Goal: Task Accomplishment & Management: Manage account settings

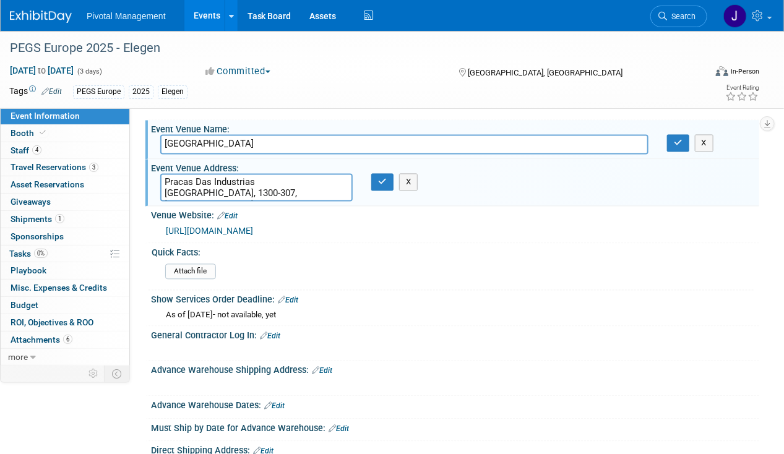
click at [194, 21] on link "Events" at bounding box center [206, 15] width 45 height 31
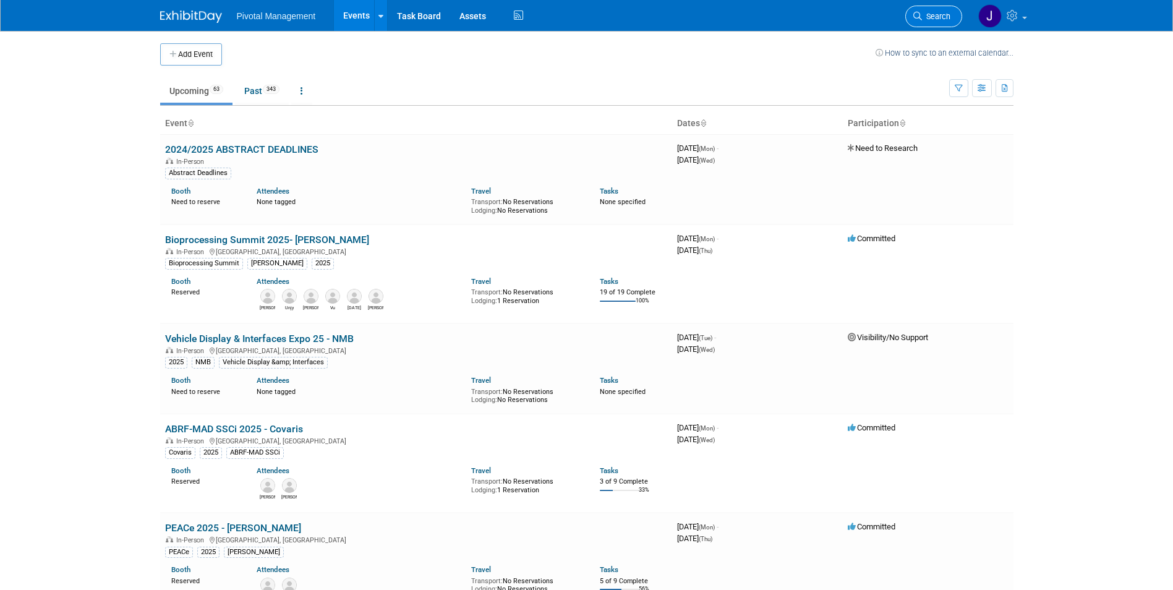
click at [783, 14] on span "Search" at bounding box center [936, 16] width 28 height 9
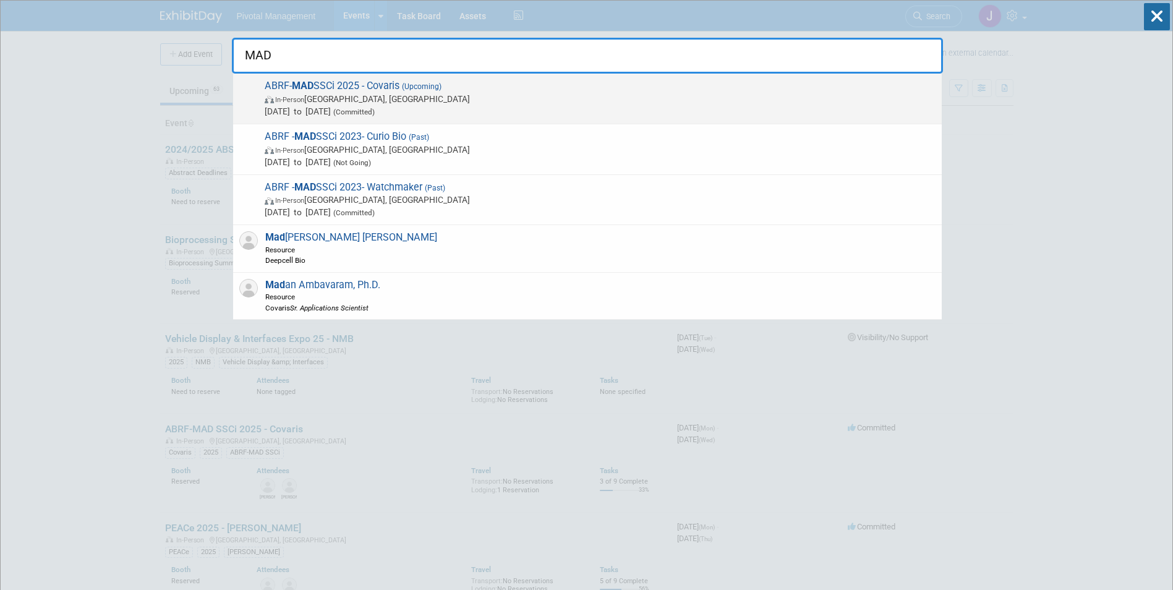
type input "MAD"
click at [423, 82] on span "(Upcoming)" at bounding box center [421, 86] width 42 height 9
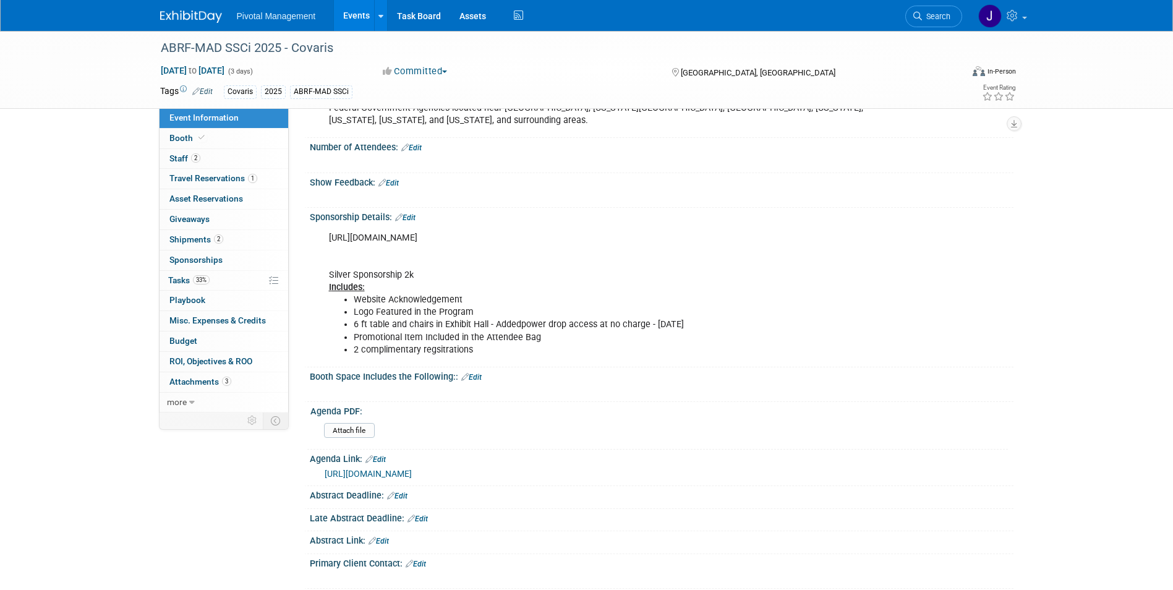
scroll to position [209, 0]
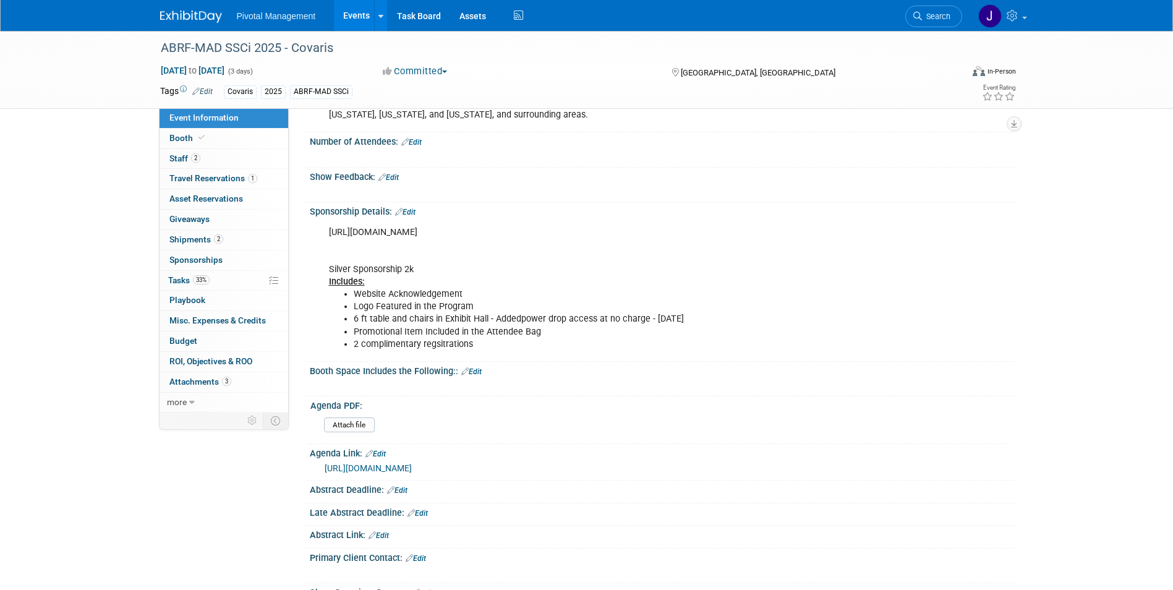
click at [409, 213] on link "Edit" at bounding box center [405, 212] width 20 height 9
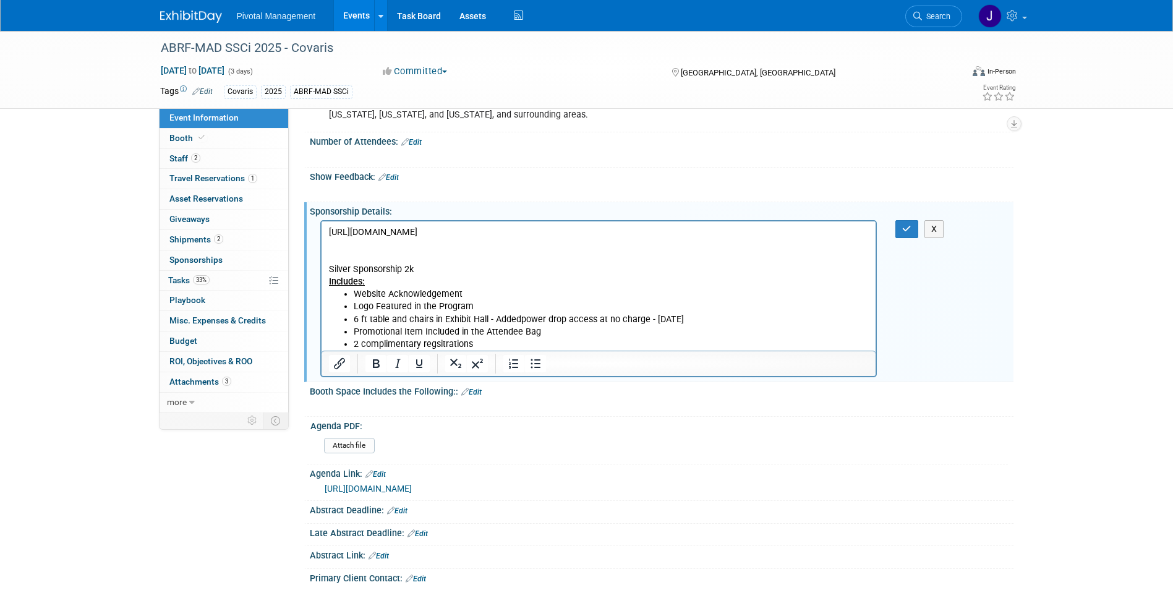
scroll to position [0, 0]
click at [520, 317] on li "6 ft table and chairs in Exhibit Hall - Addedpower drop access at no charge - 0…" at bounding box center [611, 319] width 516 height 12
click at [901, 226] on button "button" at bounding box center [907, 229] width 23 height 18
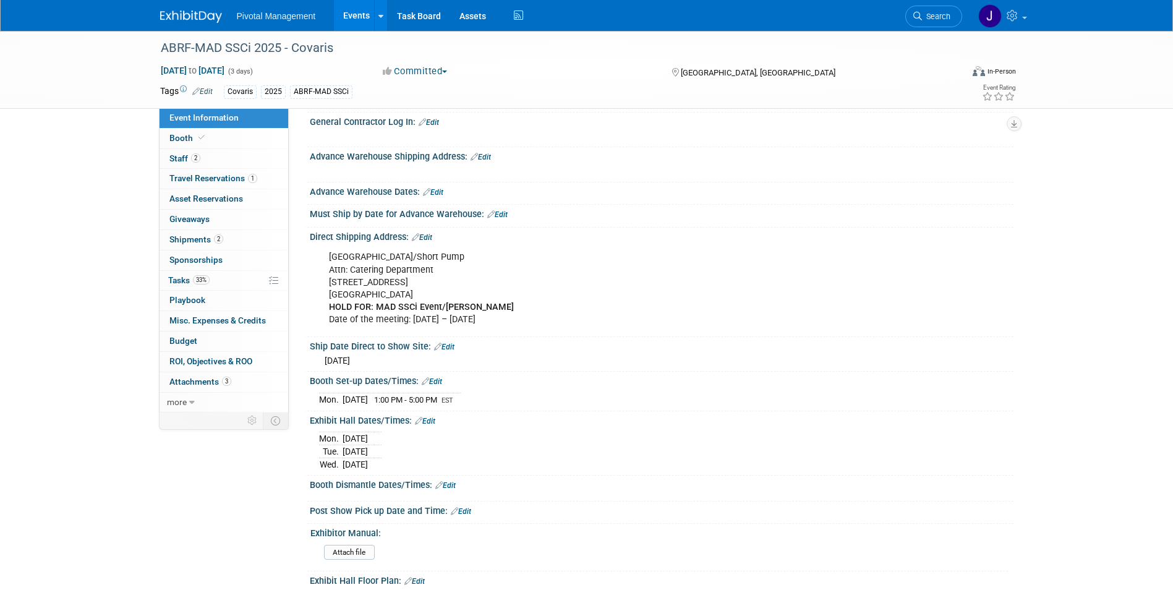
scroll to position [1007, 0]
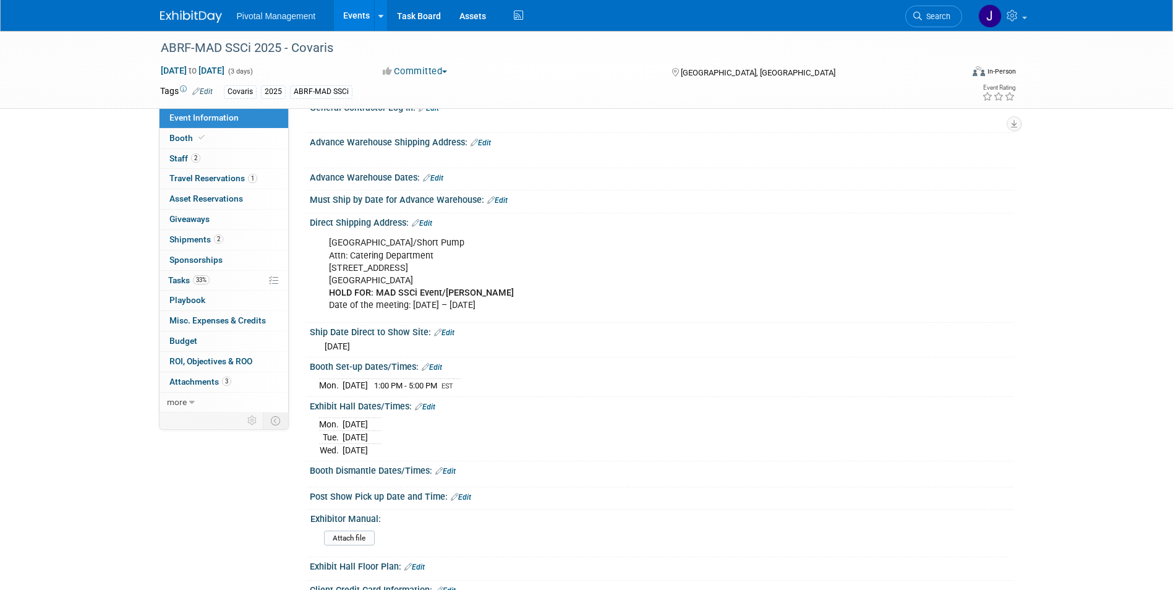
click at [432, 229] on div "Direct Shipping Address: Edit" at bounding box center [662, 221] width 704 height 16
click at [431, 228] on link "Edit" at bounding box center [422, 223] width 20 height 9
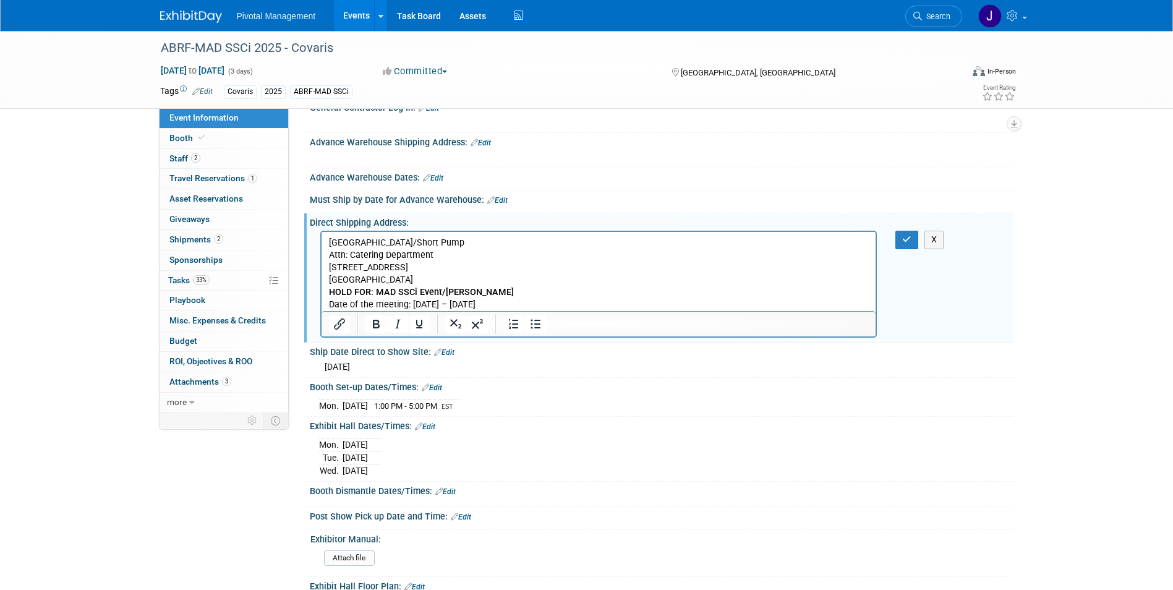
scroll to position [0, 0]
drag, startPoint x: 507, startPoint y: 293, endPoint x: 443, endPoint y: 292, distance: 64.3
click at [443, 292] on p "Hilton Richmond Hotel & Spa/Short Pump Attn: Catering Department 12042 West Bro…" at bounding box center [598, 274] width 541 height 74
click at [911, 244] on icon "button" at bounding box center [906, 239] width 9 height 9
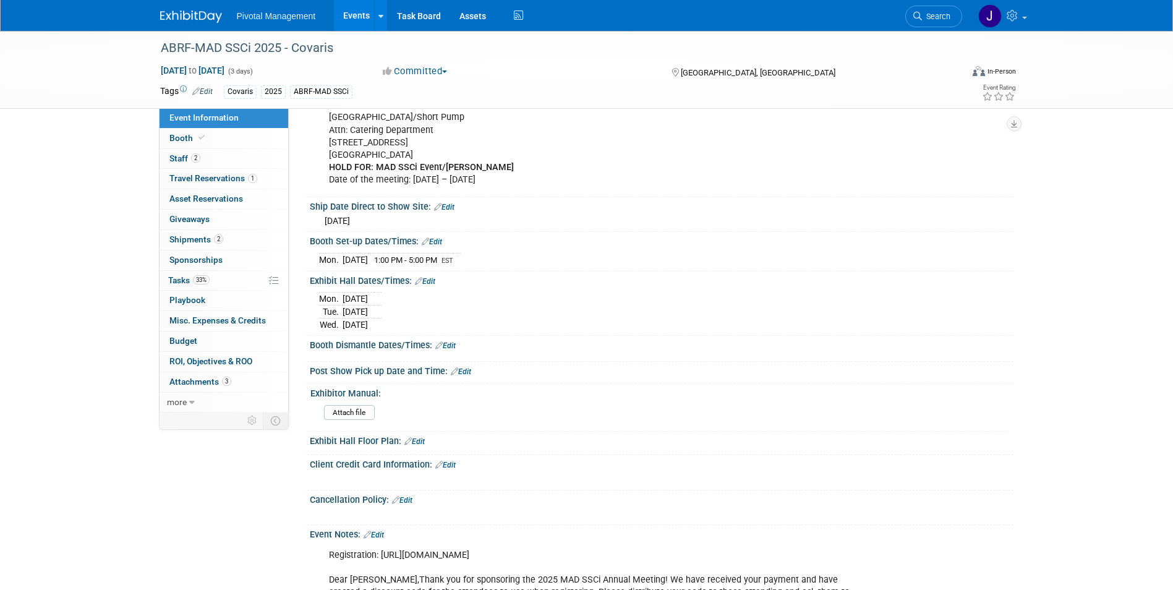
scroll to position [1147, 0]
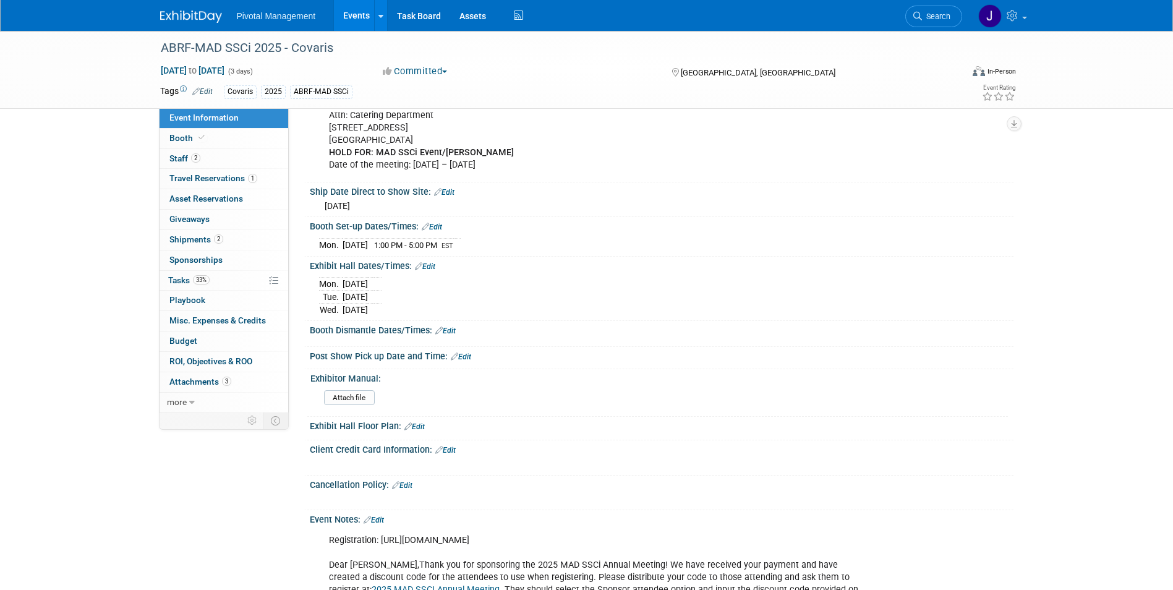
click at [450, 337] on div "Booth Dismantle Dates/Times: Edit" at bounding box center [662, 329] width 704 height 16
click at [454, 335] on link "Edit" at bounding box center [445, 331] width 20 height 9
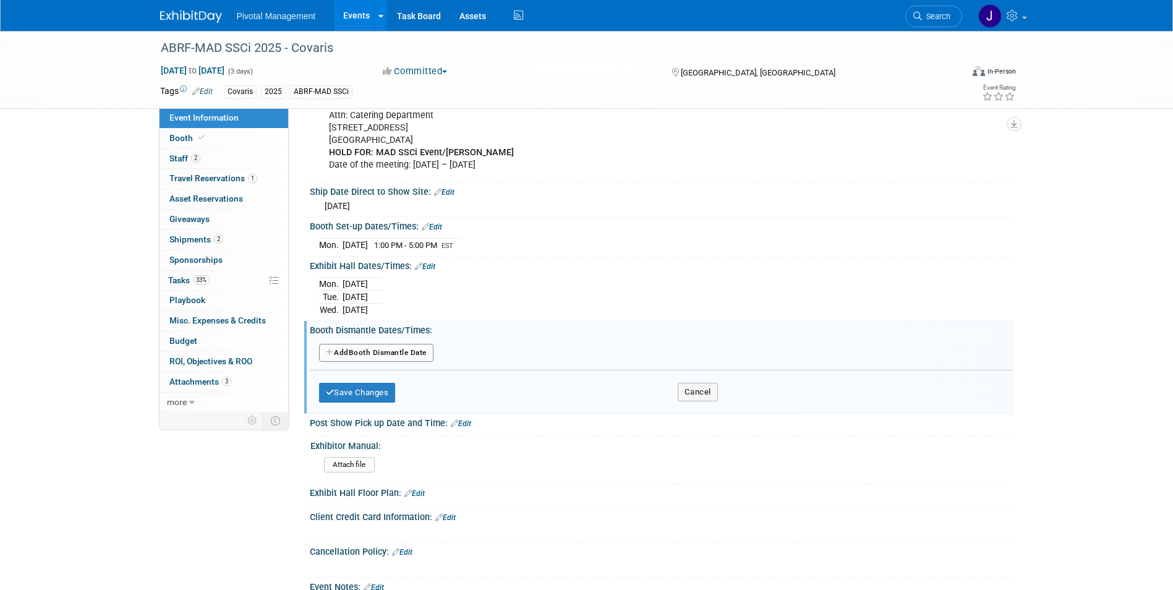
click at [351, 362] on button "Add Another Booth Dismantle Date" at bounding box center [376, 353] width 114 height 19
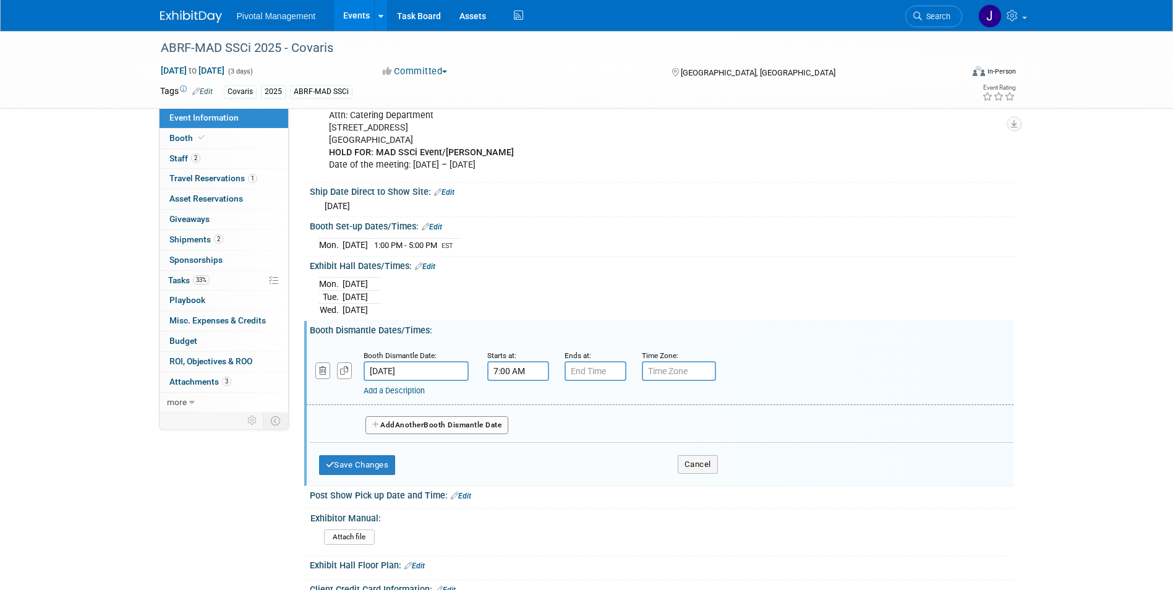
click at [538, 381] on input "7:00 AM" at bounding box center [518, 371] width 62 height 20
drag, startPoint x: 538, startPoint y: 392, endPoint x: 469, endPoint y: 390, distance: 69.3
click at [469, 390] on div "Booth Dismantle Date: Sep 17, 2025 Starts at: 7:00 AM 07 : 00 AM 12 01 02 03 04…" at bounding box center [660, 373] width 708 height 63
click at [501, 256] on div "Booth Set-up Dates/Times: Edit Mon. Sep 15, 2025 1:00 PM - 5:00 PM EST Save Cha…" at bounding box center [658, 236] width 709 height 39
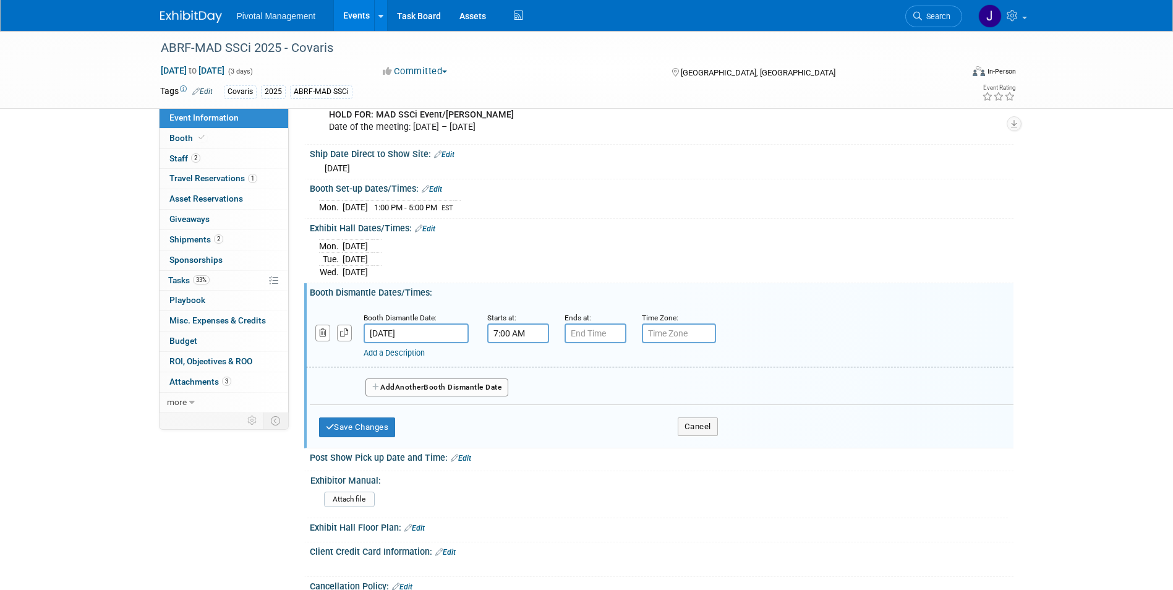
scroll to position [1228, 0]
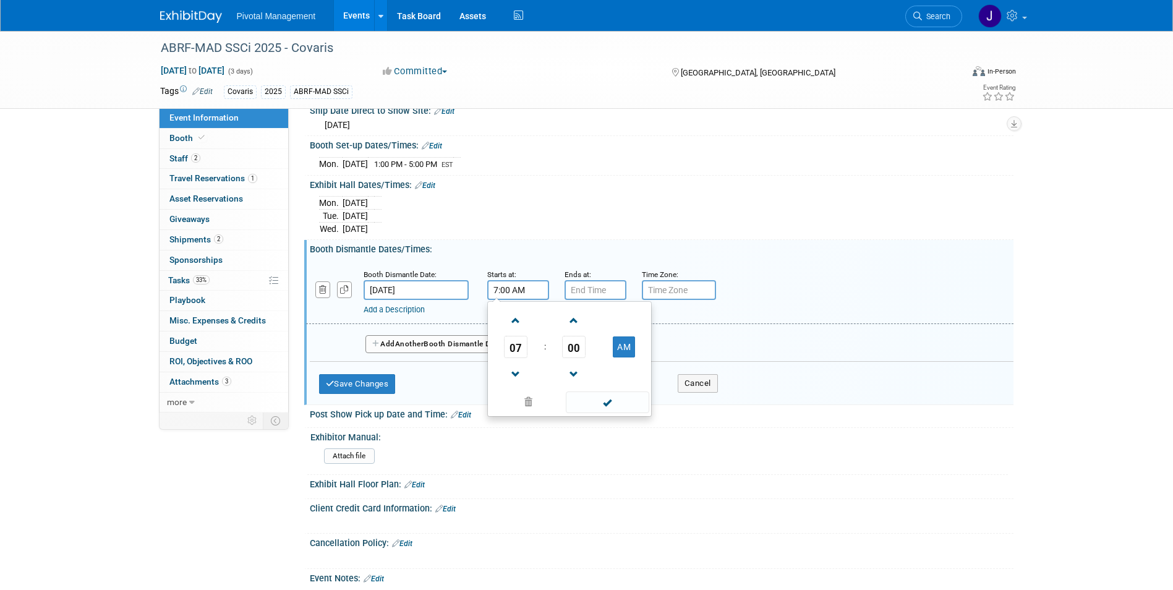
drag, startPoint x: 536, startPoint y: 313, endPoint x: 432, endPoint y: 307, distance: 103.4
click at [432, 307] on div "Booth Dismantle Date: Sep 17, 2025 Starts at: 7:00 AM 07 : 00 AM 12 01 02 03 04…" at bounding box center [660, 292] width 708 height 63
type input "12:15 PM"
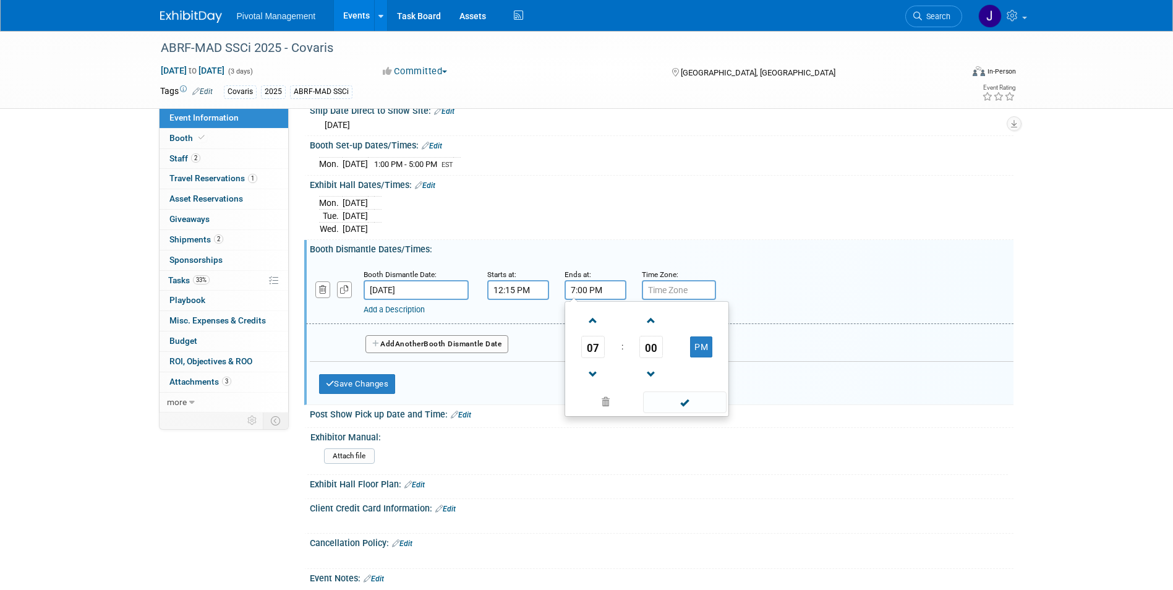
click at [576, 300] on input "7:00 PM" at bounding box center [596, 290] width 62 height 20
type input "1:00 PM"
click at [580, 235] on div "Mon. Sep 15, 2025 Tue. Sep 16, 2025 Wed. Sep 17, 2025" at bounding box center [661, 214] width 685 height 42
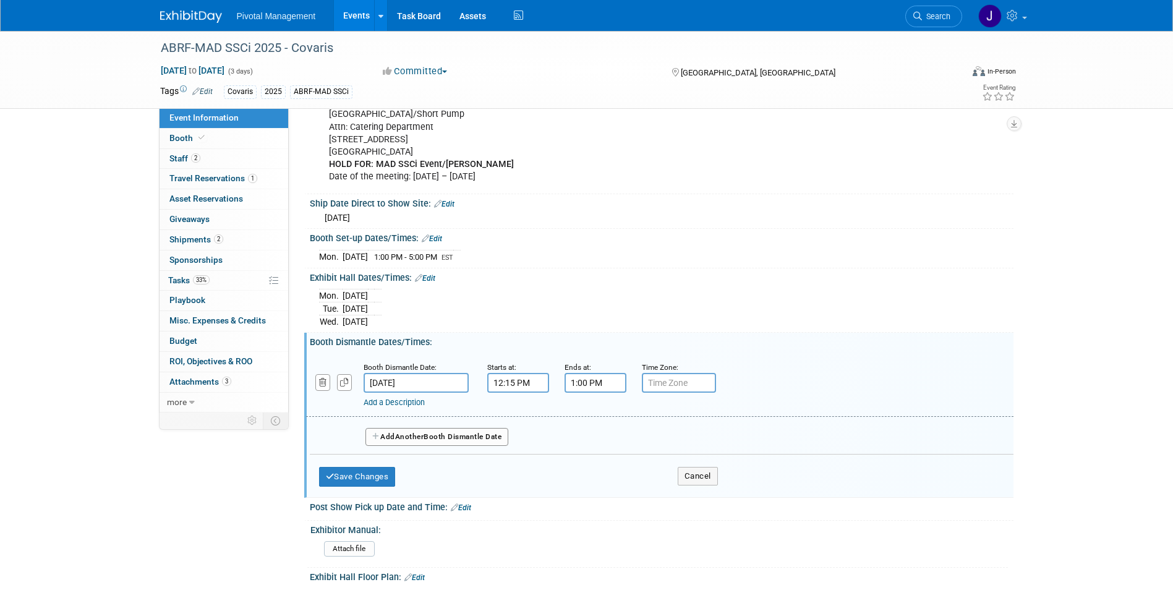
scroll to position [1186, 0]
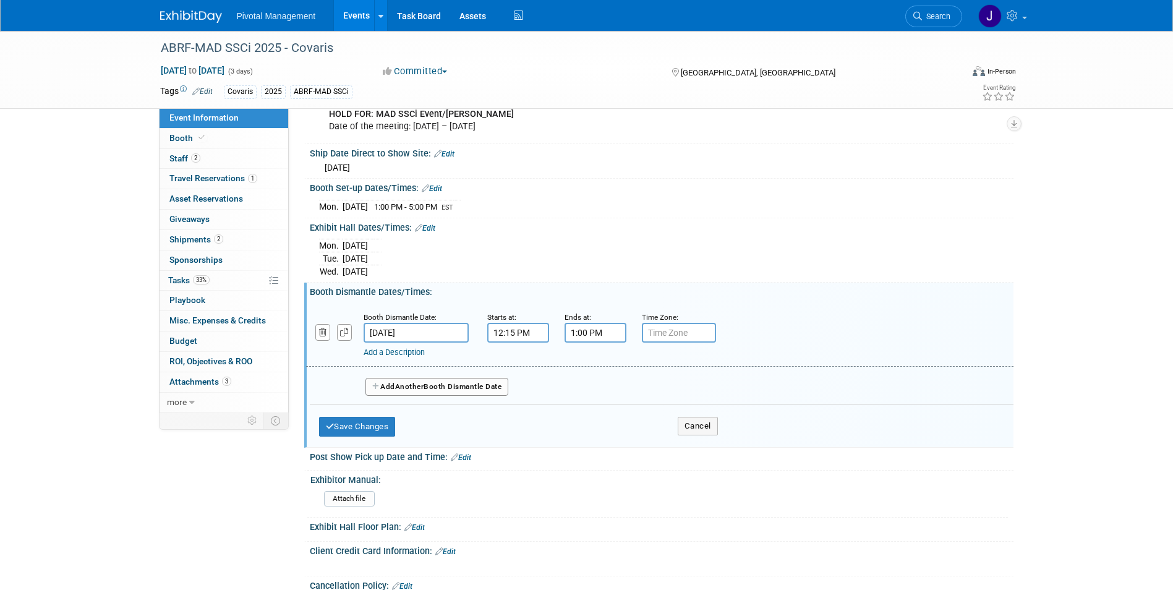
click at [691, 343] on input "text" at bounding box center [679, 333] width 74 height 20
type input "EST"
click at [335, 437] on button "Save Changes" at bounding box center [357, 427] width 77 height 20
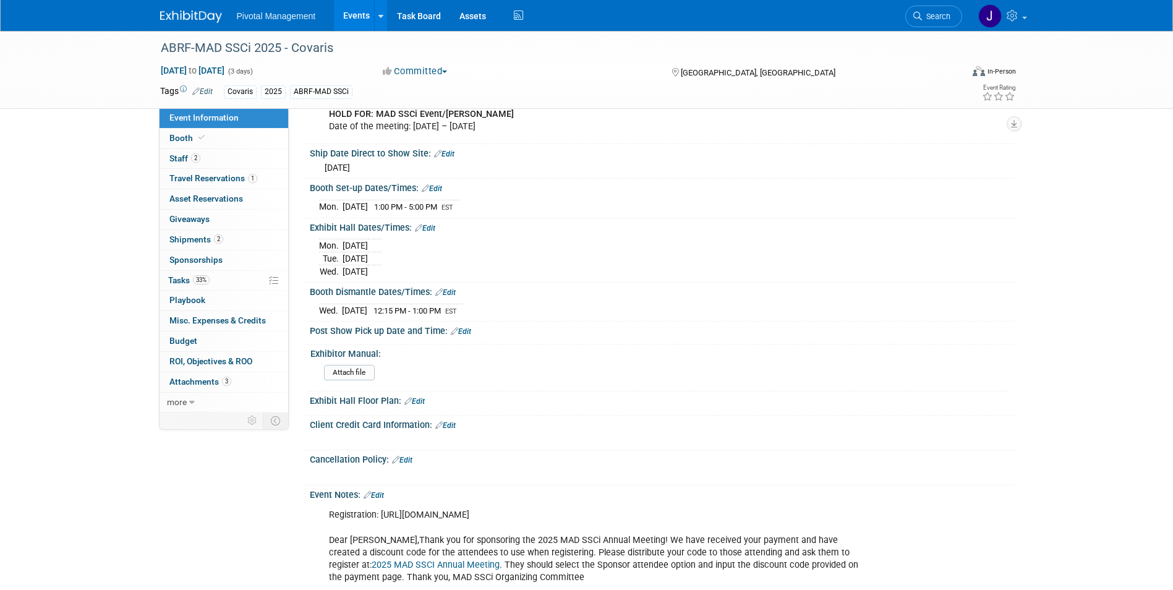
click at [426, 233] on link "Edit" at bounding box center [425, 228] width 20 height 9
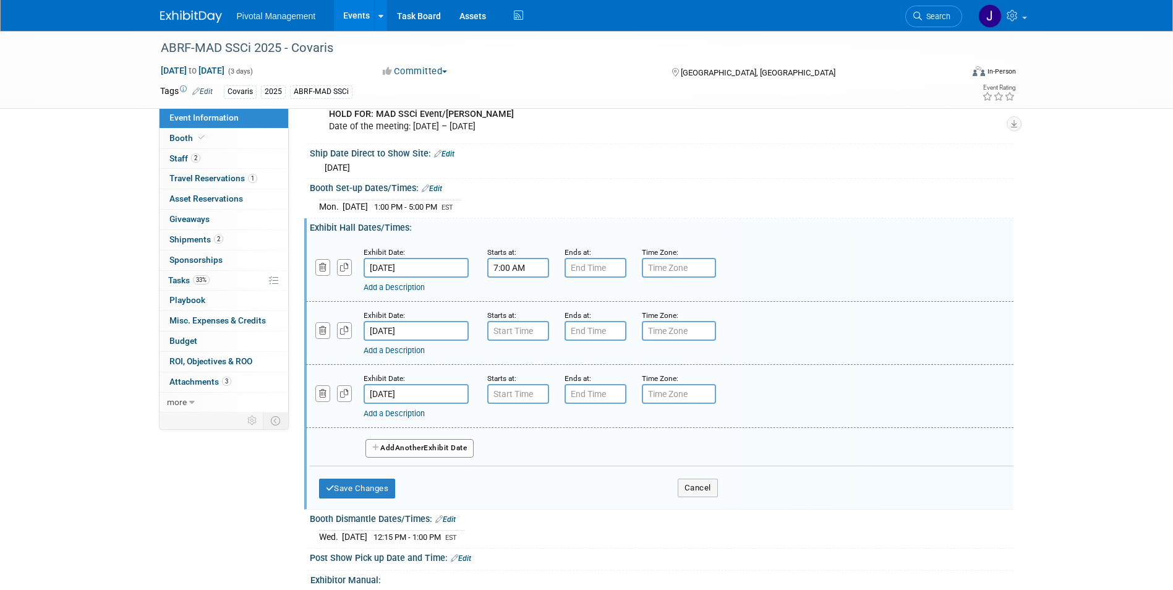
click at [525, 278] on input "7:00 AM" at bounding box center [518, 268] width 62 height 20
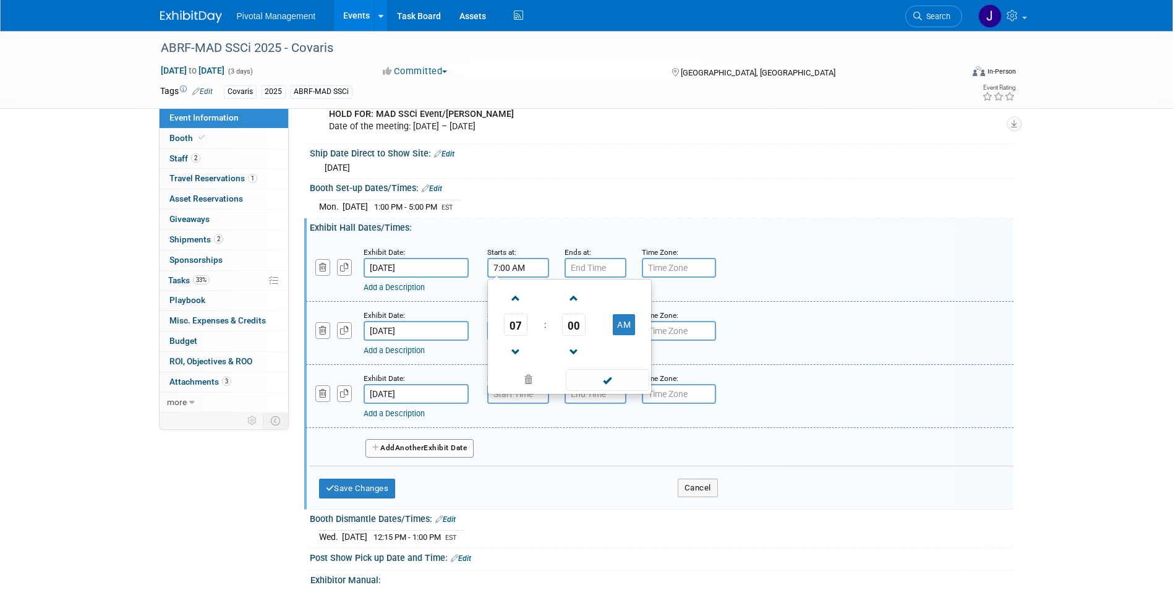
drag, startPoint x: 533, startPoint y: 289, endPoint x: 479, endPoint y: 286, distance: 53.9
click at [479, 278] on div "Starts at: 7:00 AM 07 : 00 AM 12 01 02 03 04 05 06 07 08 09 10 11 00 05 10 15 2…" at bounding box center [516, 262] width 77 height 32
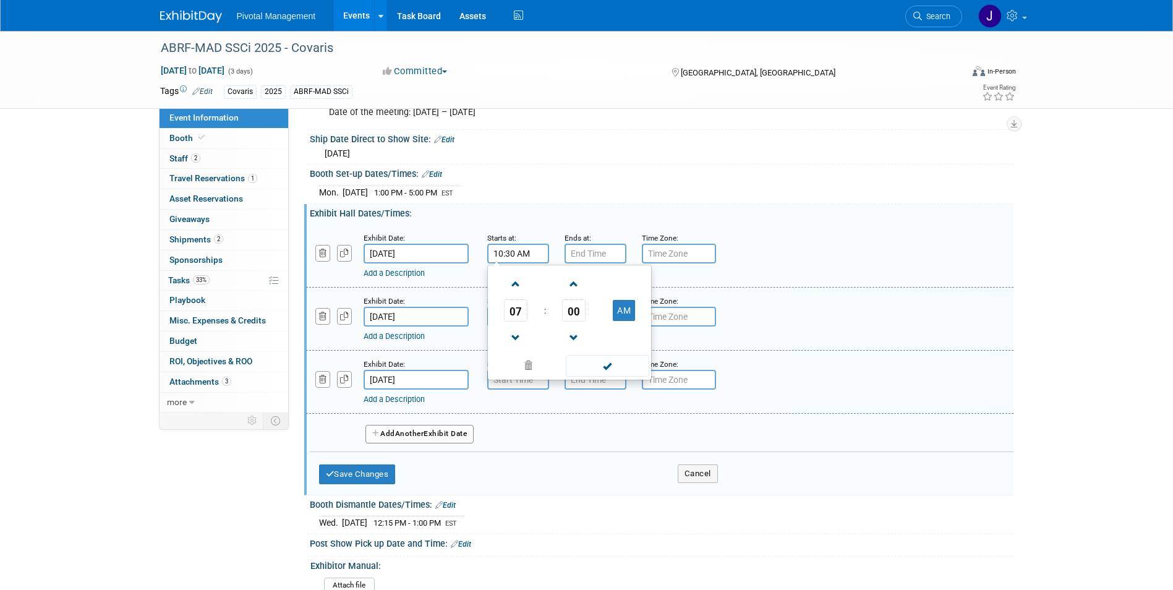
scroll to position [1222, 0]
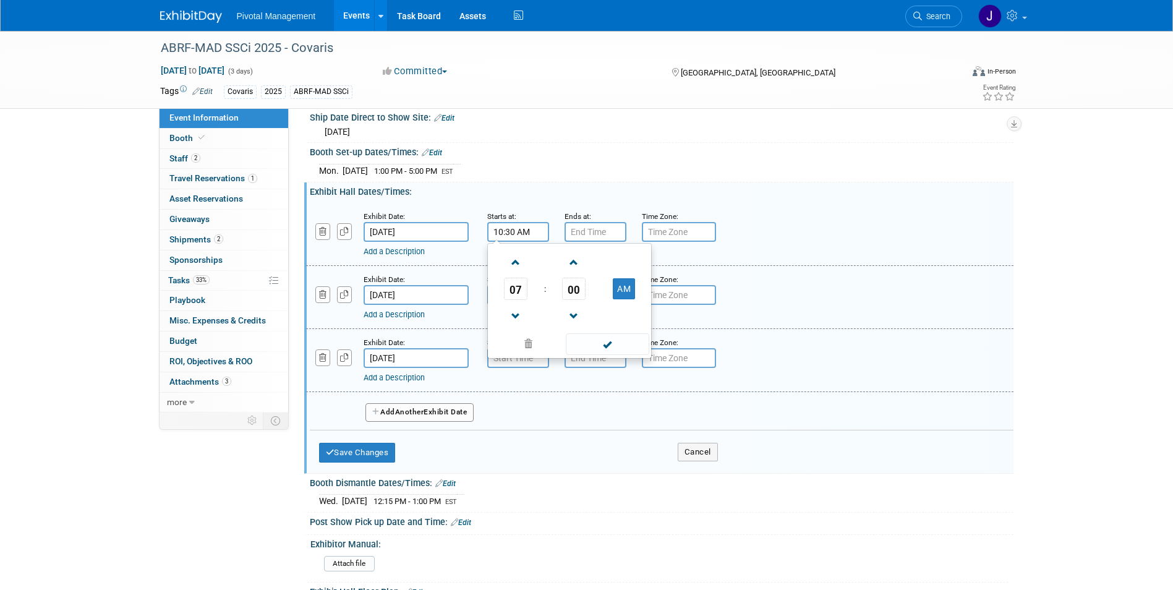
type input "10:30 AM"
drag, startPoint x: 540, startPoint y: 252, endPoint x: 460, endPoint y: 251, distance: 79.8
click at [460, 251] on div "Exhibit Date: Sep 15, 2025 Starts at: 10:30 AM 10 : 30 AM 12 01 02 03 04 05 06 …" at bounding box center [660, 234] width 708 height 63
click at [405, 256] on link "Add a Description" at bounding box center [394, 251] width 61 height 9
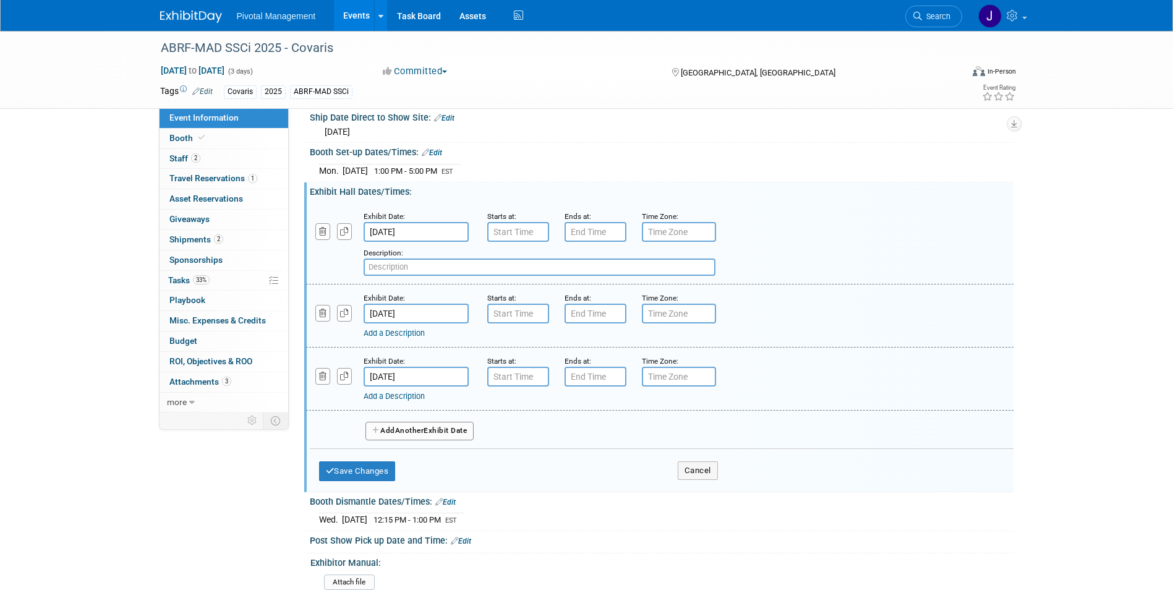
click at [432, 276] on input "text" at bounding box center [540, 267] width 352 height 17
click at [431, 276] on input "Evening activities" at bounding box center [540, 267] width 352 height 17
type input "Evening activities"
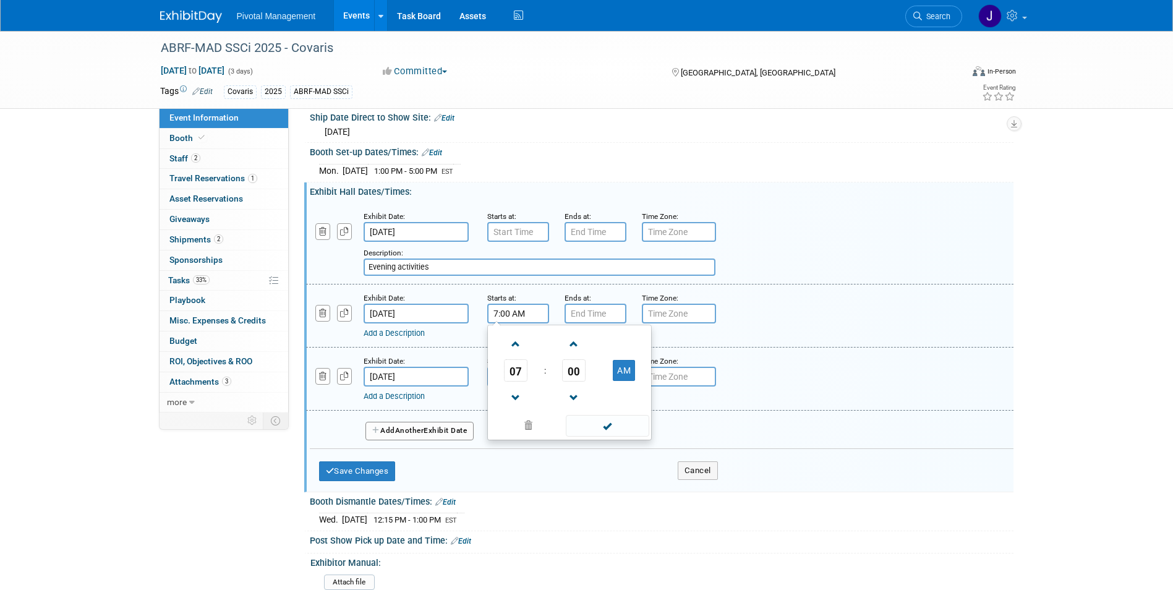
click at [522, 324] on input "7:00 AM" at bounding box center [518, 314] width 62 height 20
drag, startPoint x: 533, startPoint y: 335, endPoint x: 398, endPoint y: 334, distance: 134.2
click at [399, 334] on div "Exhibit Date: Sep 16, 2025 Starts at: 7:00 AM 07 : 00 AM 12 01 02 03 04 05 06 0…" at bounding box center [660, 316] width 708 height 63
type input "10:30 AM"
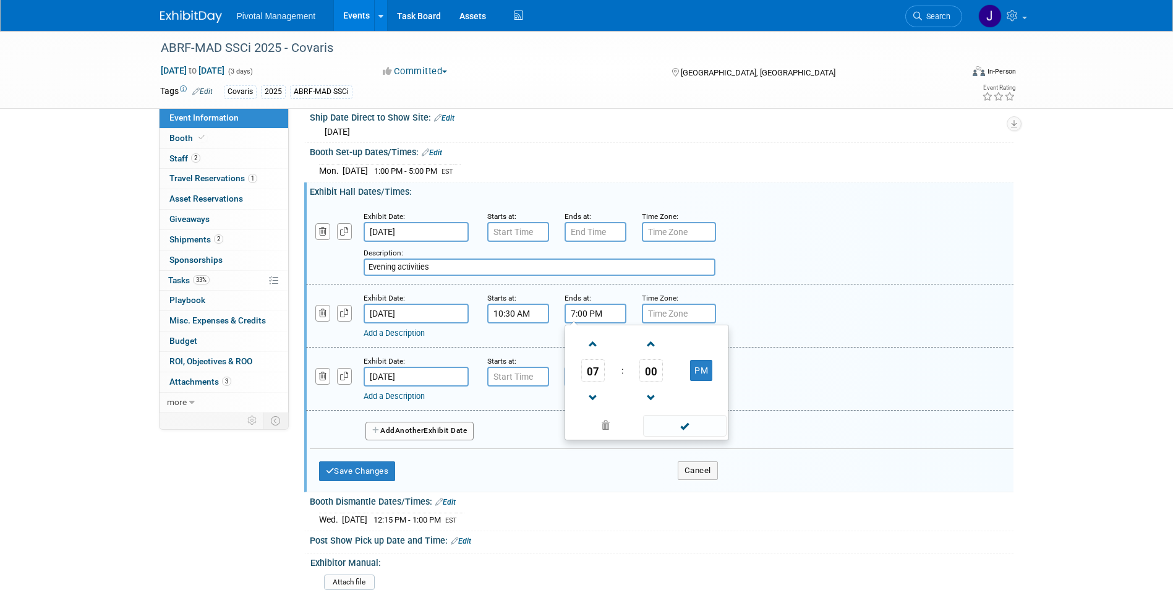
click at [598, 324] on input "7:00 PM" at bounding box center [596, 314] width 62 height 20
type input "5:45 PM"
click at [687, 324] on input "text" at bounding box center [679, 314] width 74 height 20
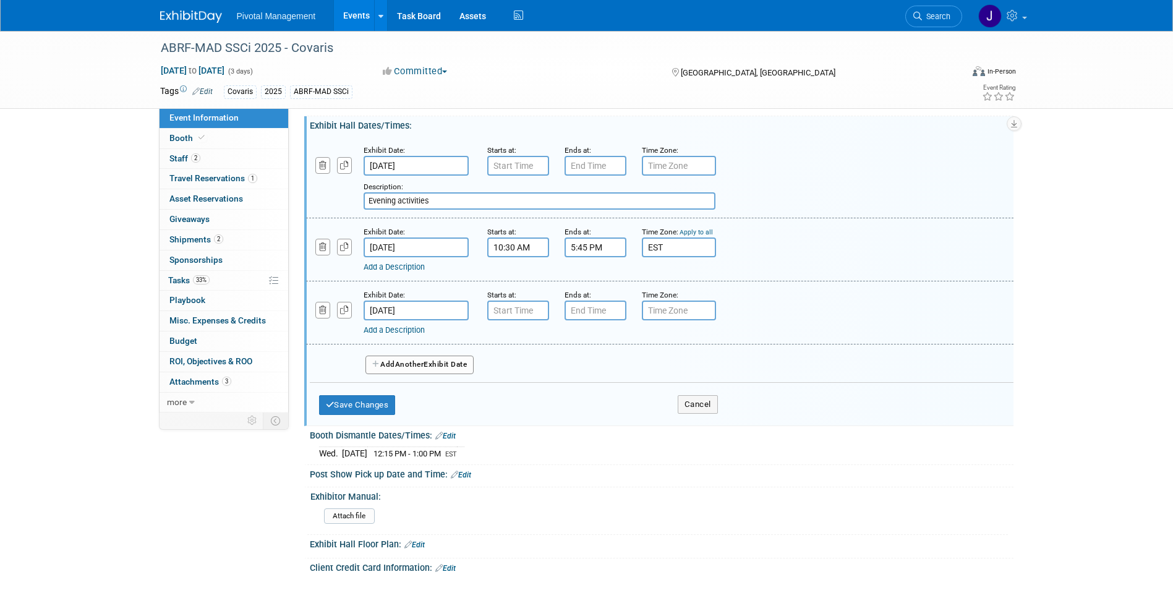
scroll to position [1289, 0]
type input "EST"
click at [511, 319] on input "7:00 AM" at bounding box center [518, 309] width 62 height 20
drag, startPoint x: 521, startPoint y: 327, endPoint x: 416, endPoint y: 324, distance: 105.2
click at [416, 324] on div "Exhibit Date: Sep 17, 2025 Starts at: 7:00 AM 07 : 00 AM 12 01 02 03 04 05 06 0…" at bounding box center [660, 311] width 708 height 63
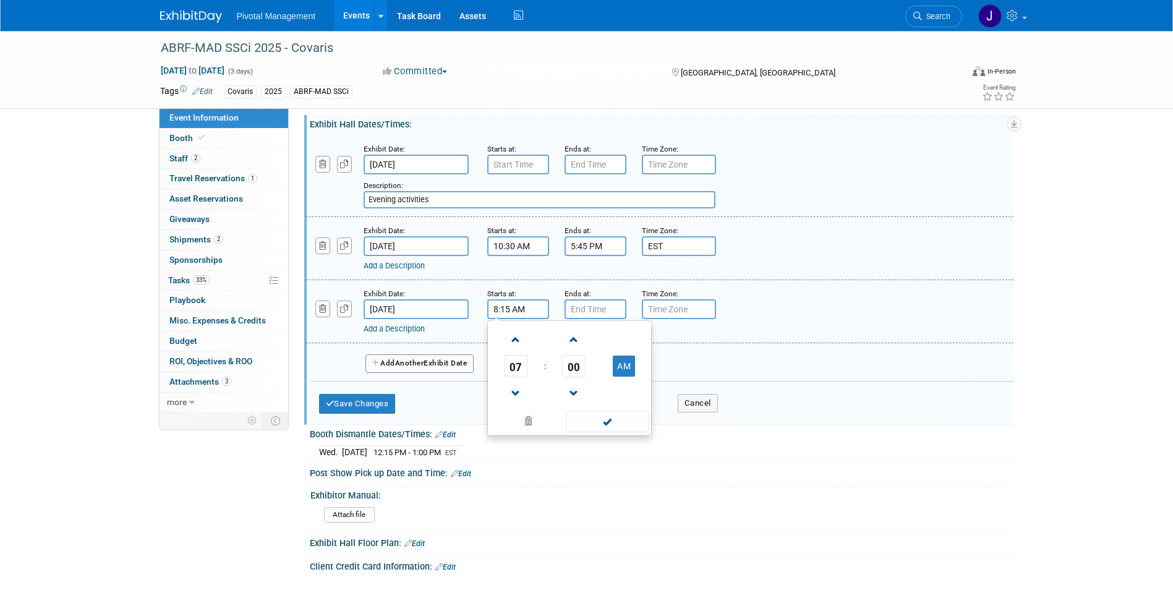
type input "8:15 AM"
click at [601, 319] on input "7:00 PM" at bounding box center [596, 309] width 62 height 20
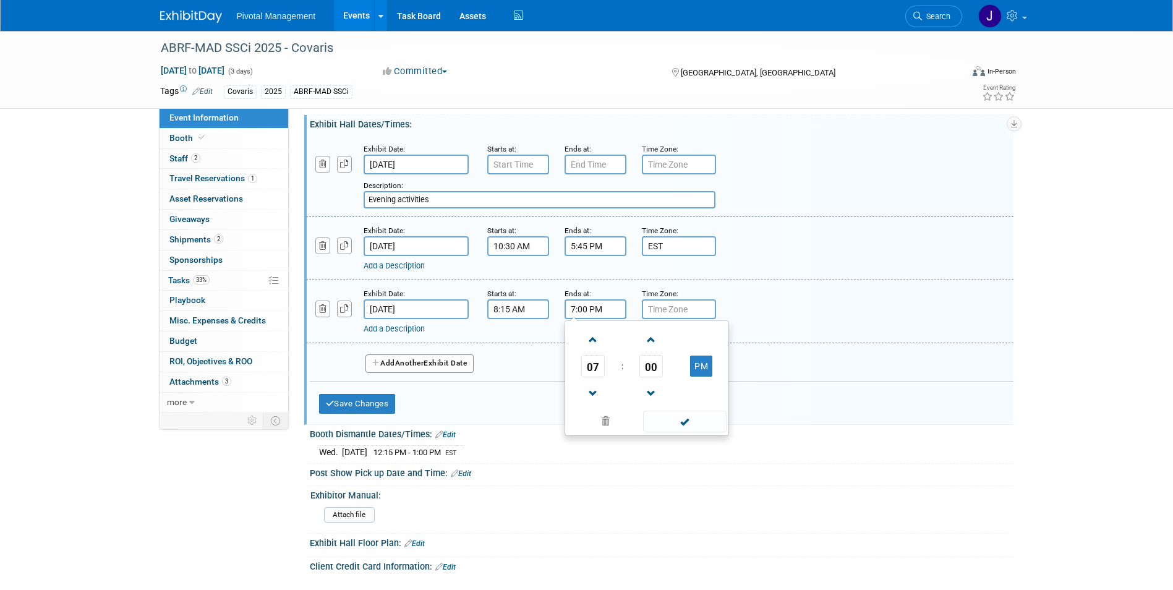
drag, startPoint x: 531, startPoint y: 327, endPoint x: 499, endPoint y: 325, distance: 32.3
click at [499, 325] on div "Exhibit Date: Sep 17, 2025 Starts at: 8:15 AM Ends at: 7:00 PM 07 : 00 PM 12 01…" at bounding box center [660, 311] width 708 height 63
type input "12:15 PM"
click at [656, 319] on input "text" at bounding box center [679, 309] width 74 height 20
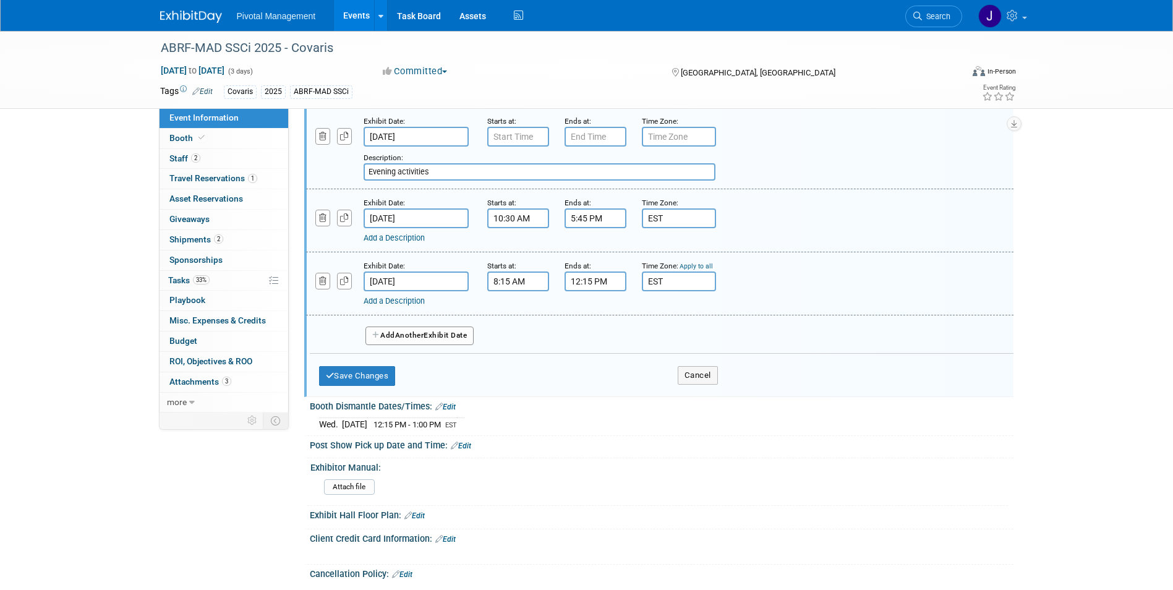
scroll to position [1377, 0]
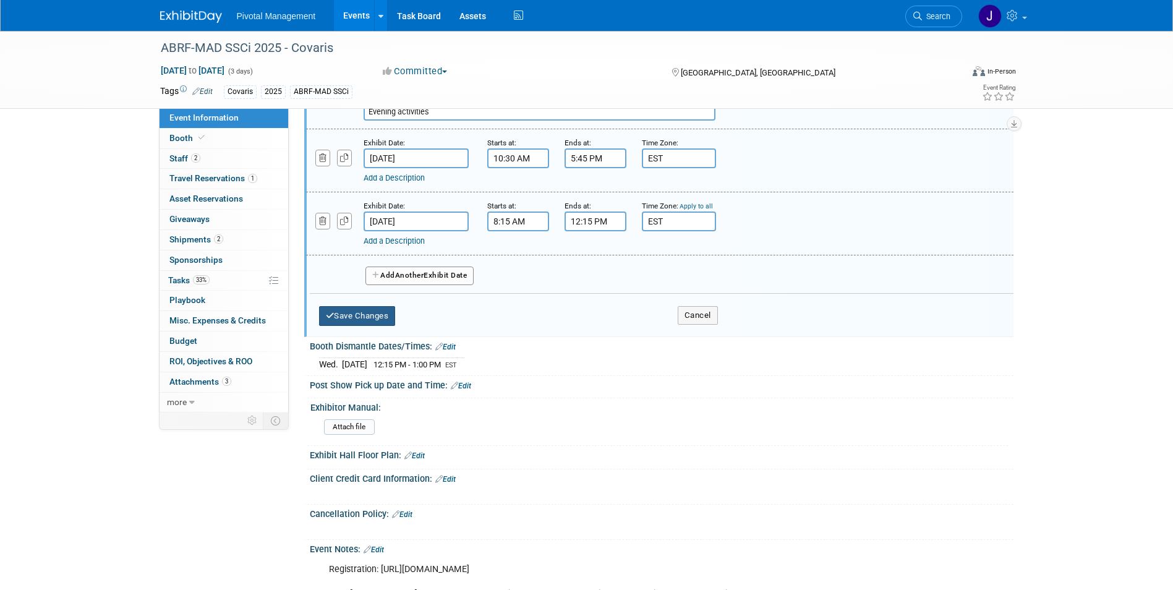
type input "EST"
click at [370, 326] on button "Save Changes" at bounding box center [357, 316] width 77 height 20
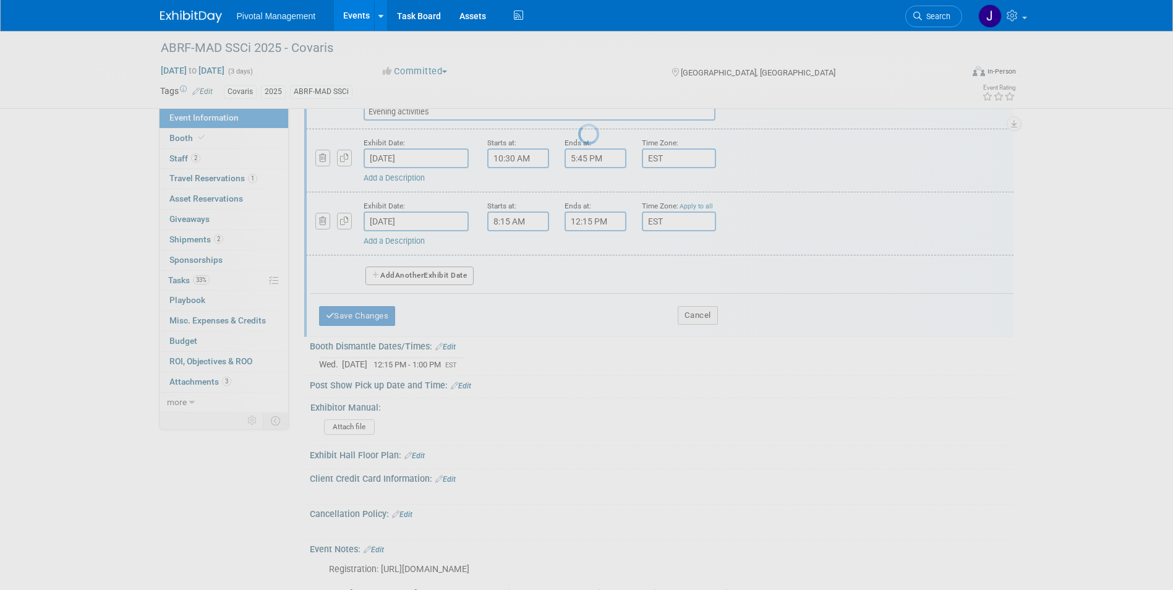
scroll to position [1342, 0]
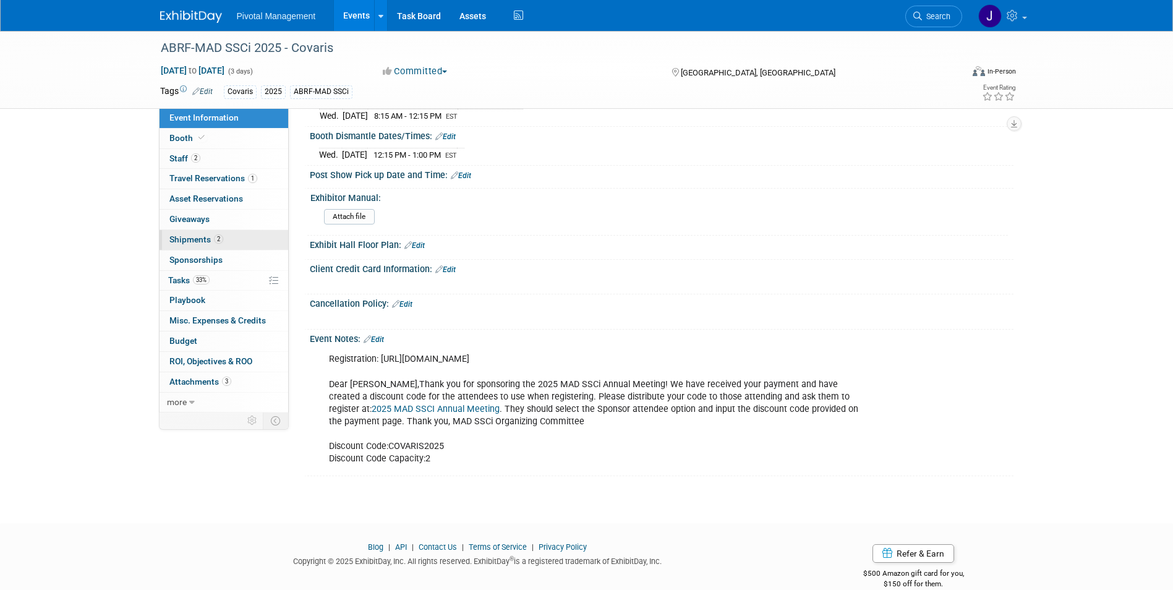
click at [220, 234] on link "2 Shipments 2" at bounding box center [224, 240] width 129 height 20
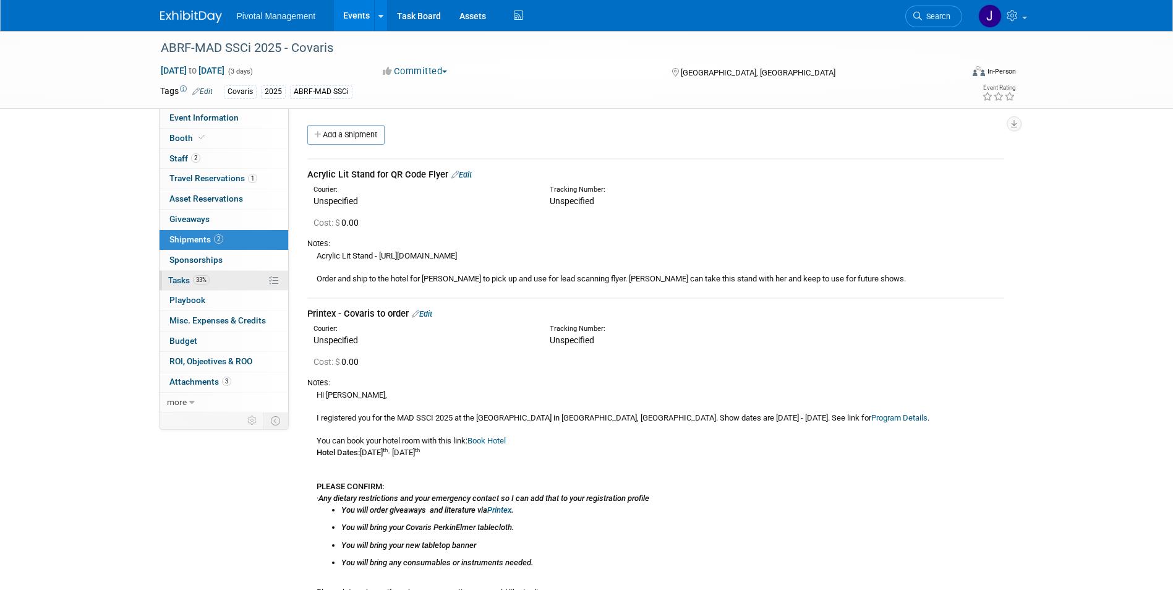
click at [218, 276] on link "33% Tasks 33%" at bounding box center [224, 281] width 129 height 20
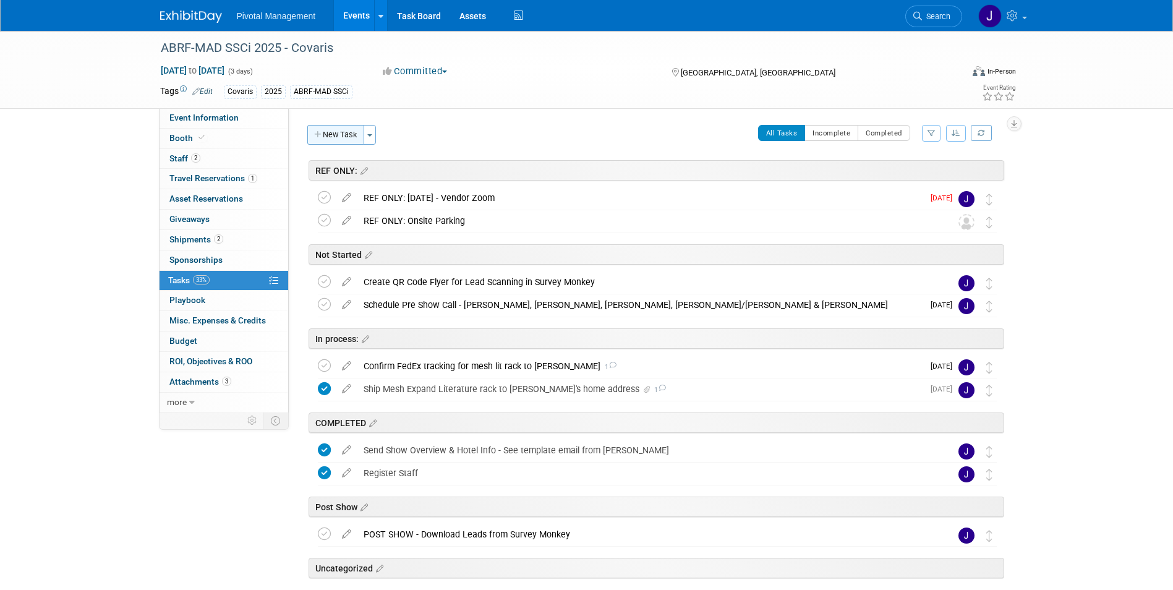
click at [331, 134] on button "New Task" at bounding box center [335, 135] width 57 height 20
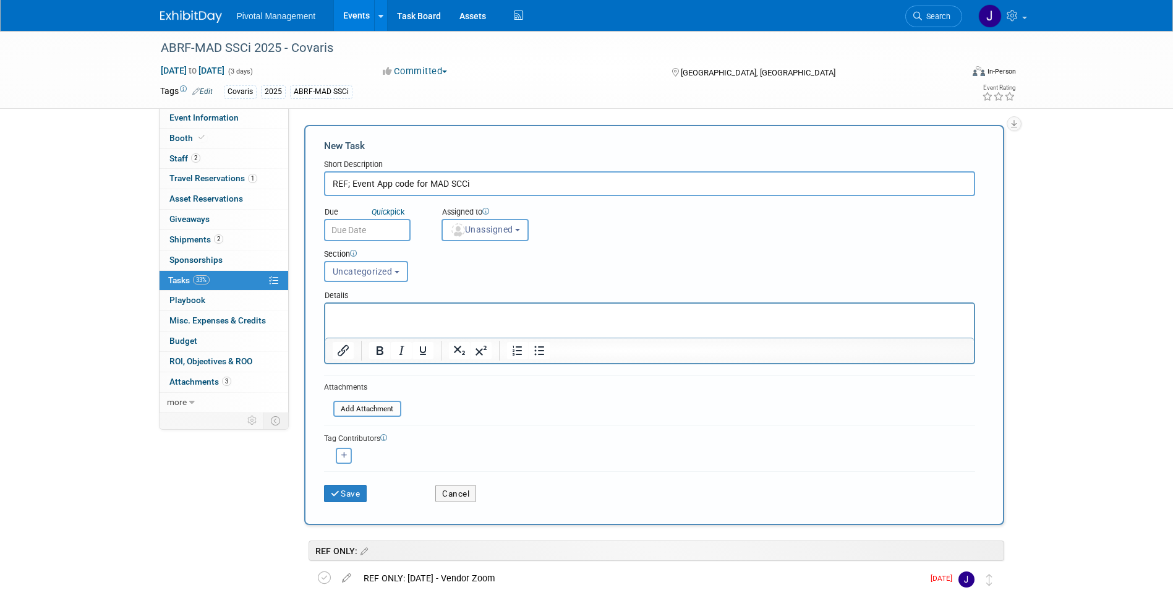
click at [352, 183] on input "REF; Event App code for MAD SCCi" at bounding box center [649, 183] width 651 height 25
type input "REF: Event App code for MAD SCCi"
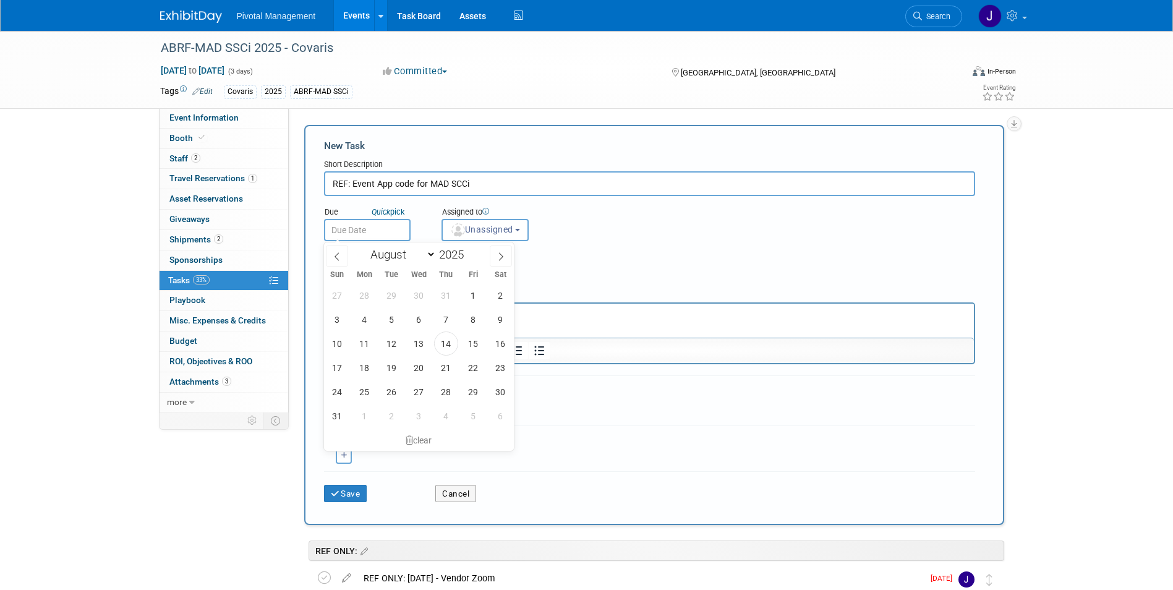
click at [383, 222] on input "text" at bounding box center [367, 230] width 87 height 22
click at [471, 388] on span "29" at bounding box center [473, 392] width 24 height 24
type input "Aug 29, 2025"
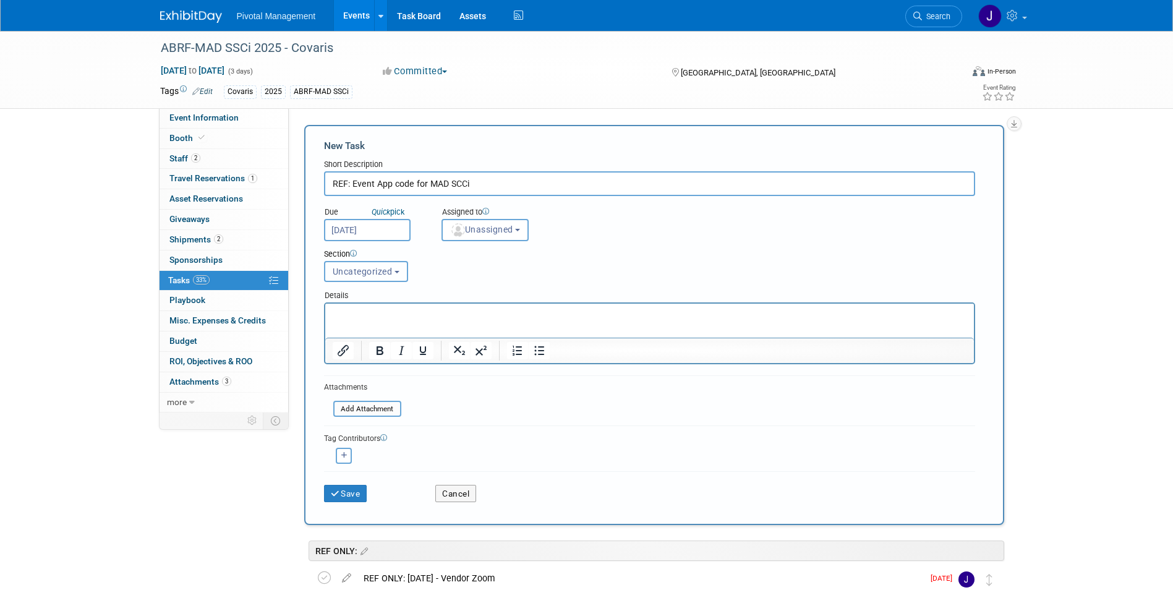
click at [380, 267] on span "Uncategorized" at bounding box center [363, 272] width 60 height 10
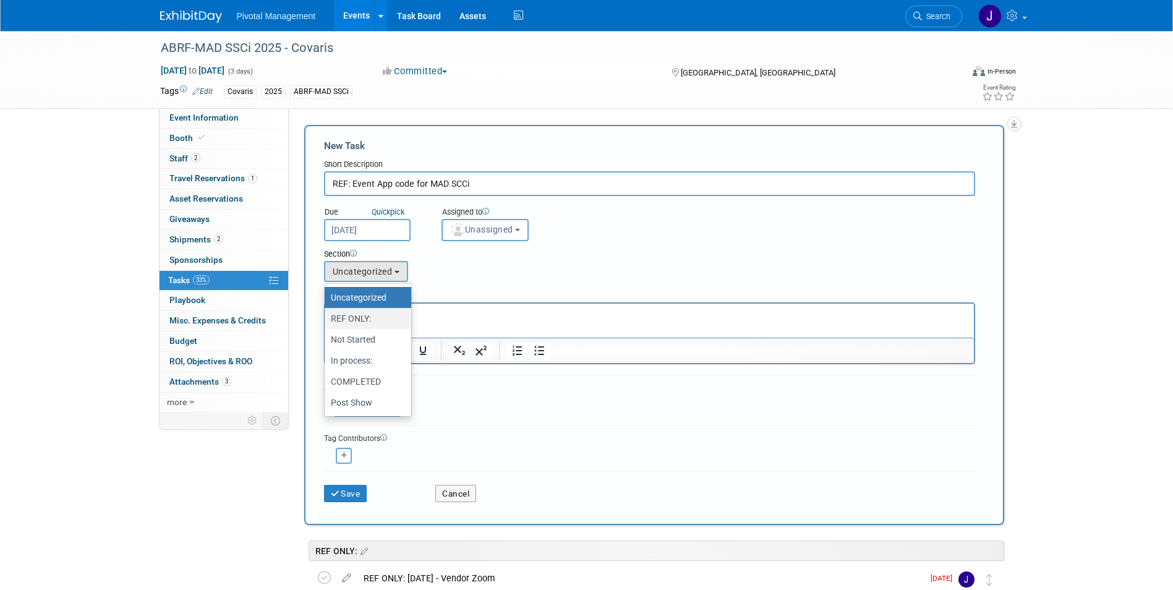
click at [378, 315] on label "REF ONLY:" at bounding box center [365, 319] width 68 height 16
click at [327, 315] on input "REF ONLY:" at bounding box center [323, 319] width 8 height 8
select select "11272890"
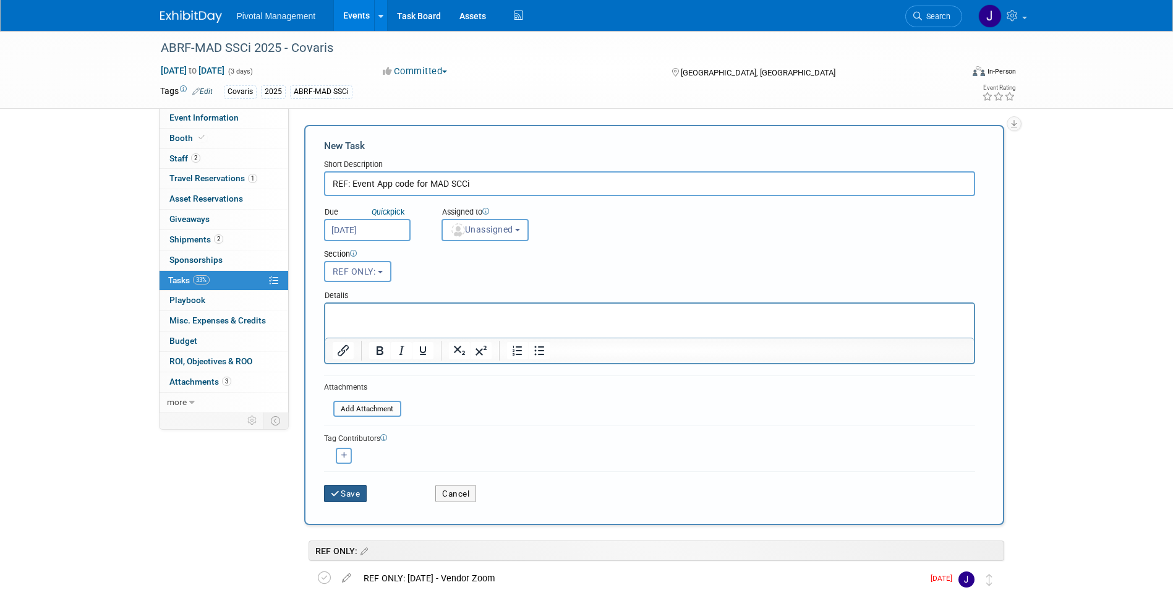
click at [348, 493] on button "Save" at bounding box center [345, 493] width 43 height 17
